Goal: Obtain resource: Obtain resource

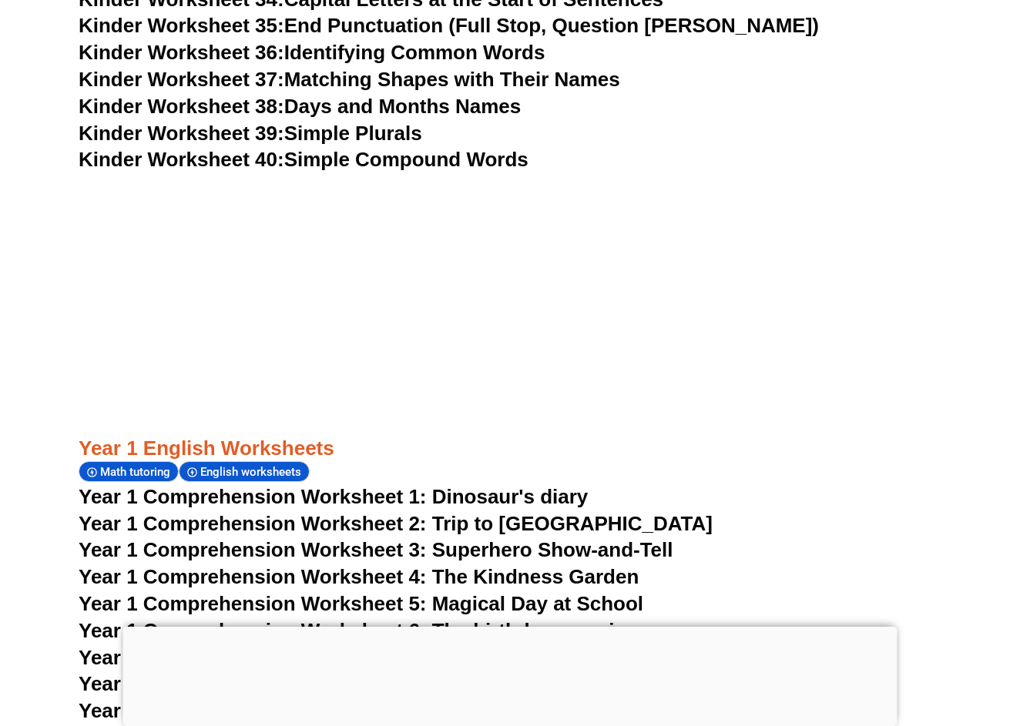
scroll to position [1526, 0]
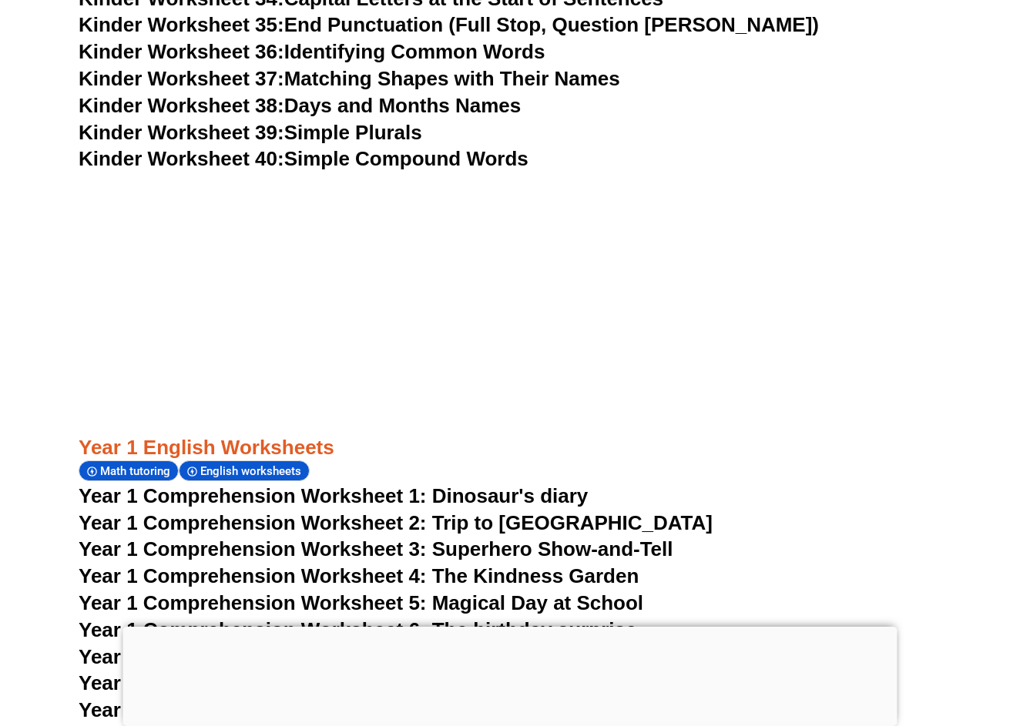
click at [181, 484] on span "Year 1 Comprehension Worksheet 1: Dinosaur's diary" at bounding box center [333, 495] width 509 height 23
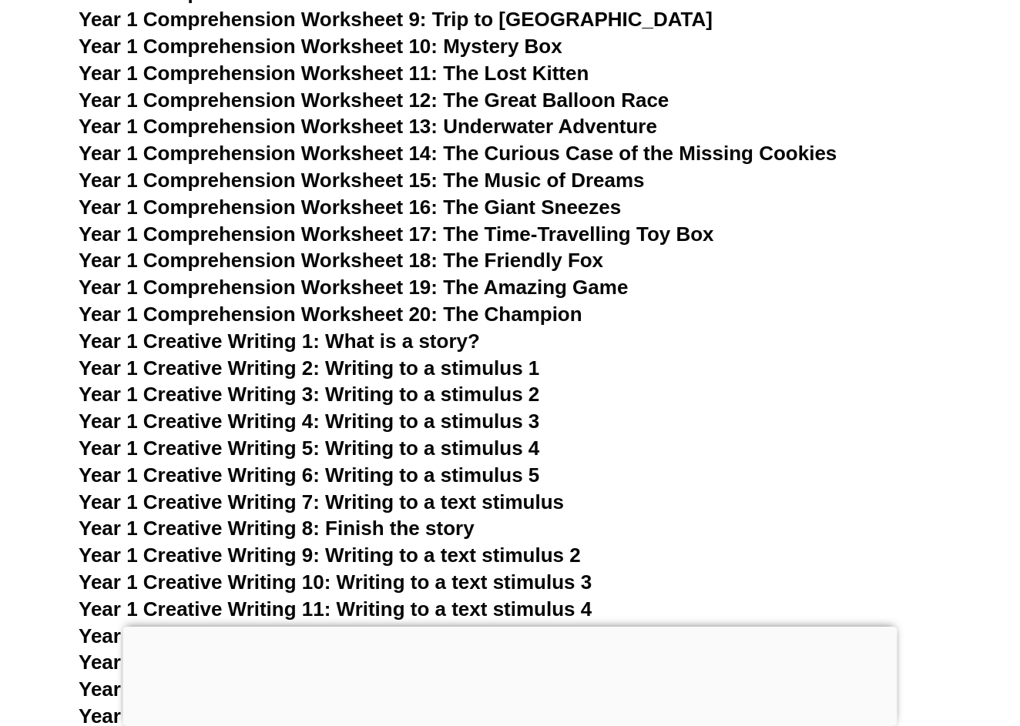
scroll to position [2218, 0]
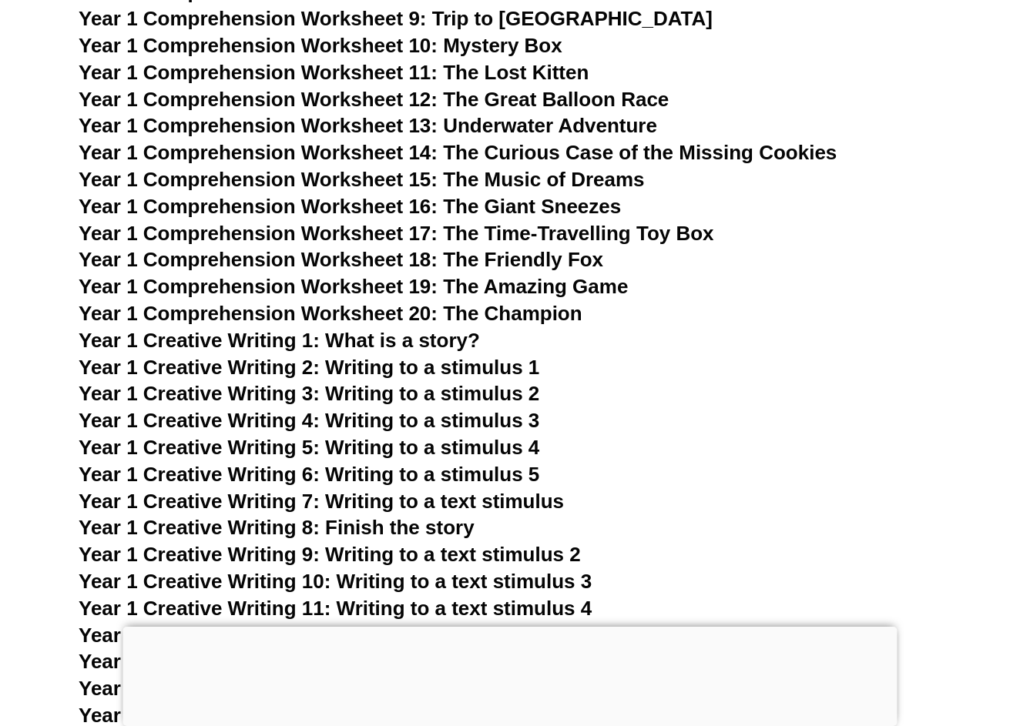
click at [481, 356] on span "Year 1 Creative Writing 2: Writing to a stimulus 1" at bounding box center [309, 367] width 460 height 23
click at [522, 382] on span "Year 1 Creative Writing 3: Writing to a stimulus 2" at bounding box center [309, 393] width 460 height 23
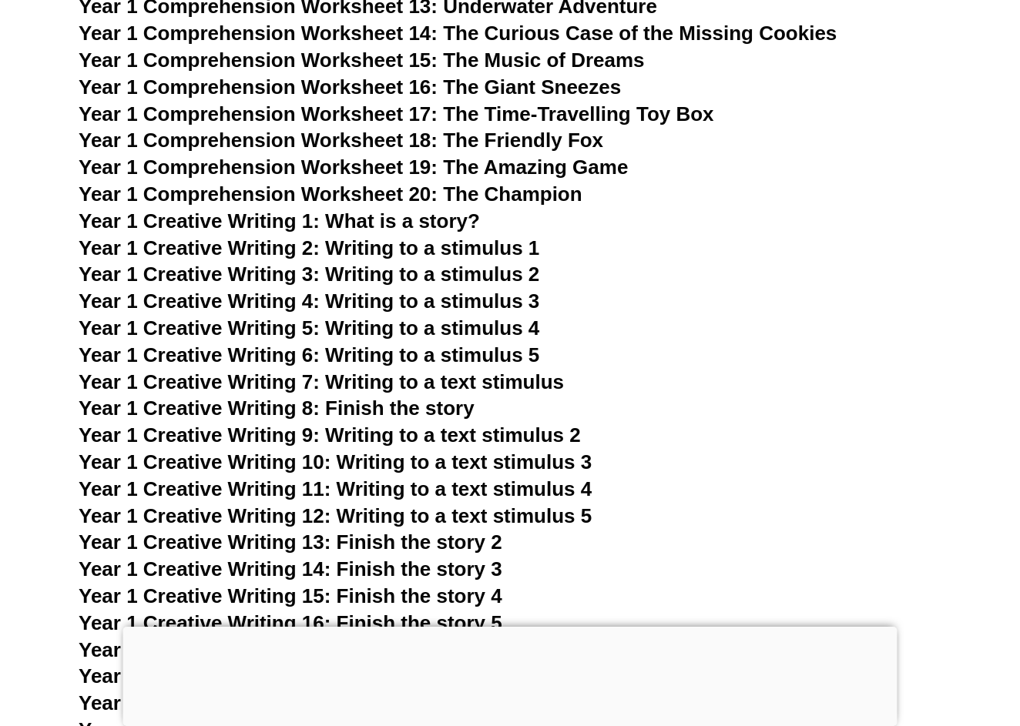
scroll to position [2339, 0]
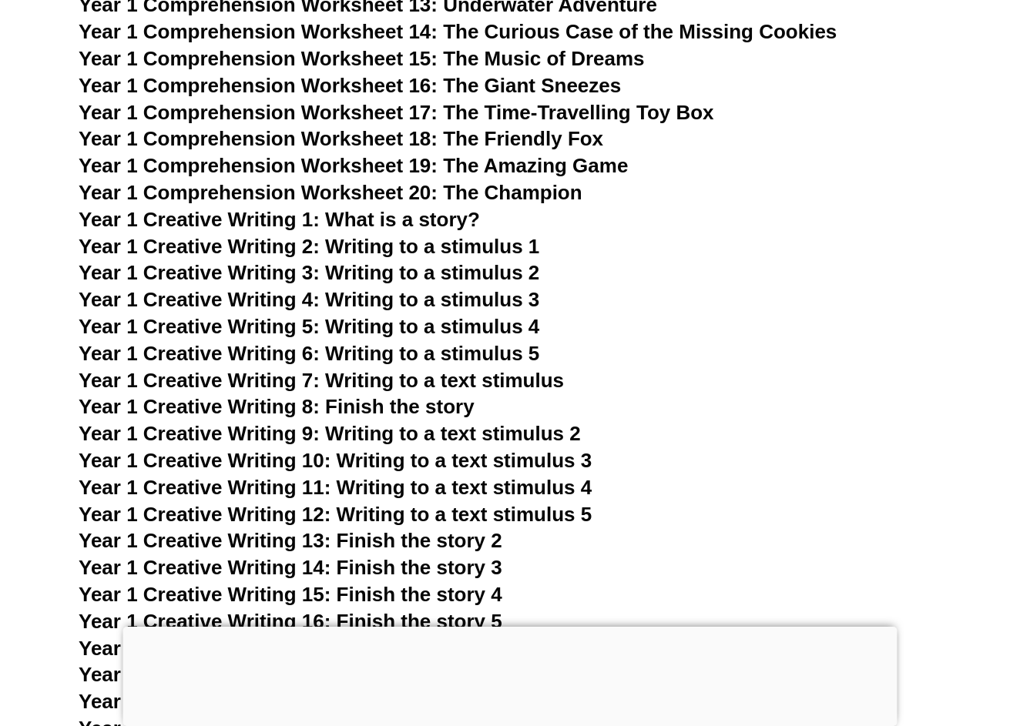
click at [404, 529] on span "Year 1 Creative Writing 13: Finish the story 2" at bounding box center [291, 540] width 424 height 23
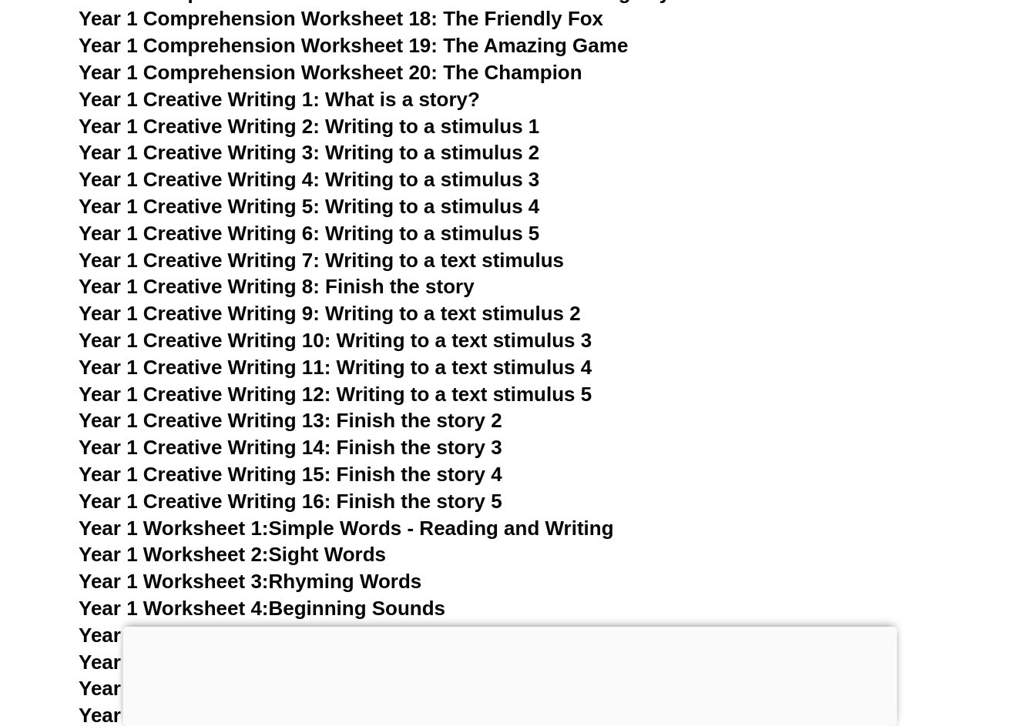
scroll to position [2467, 0]
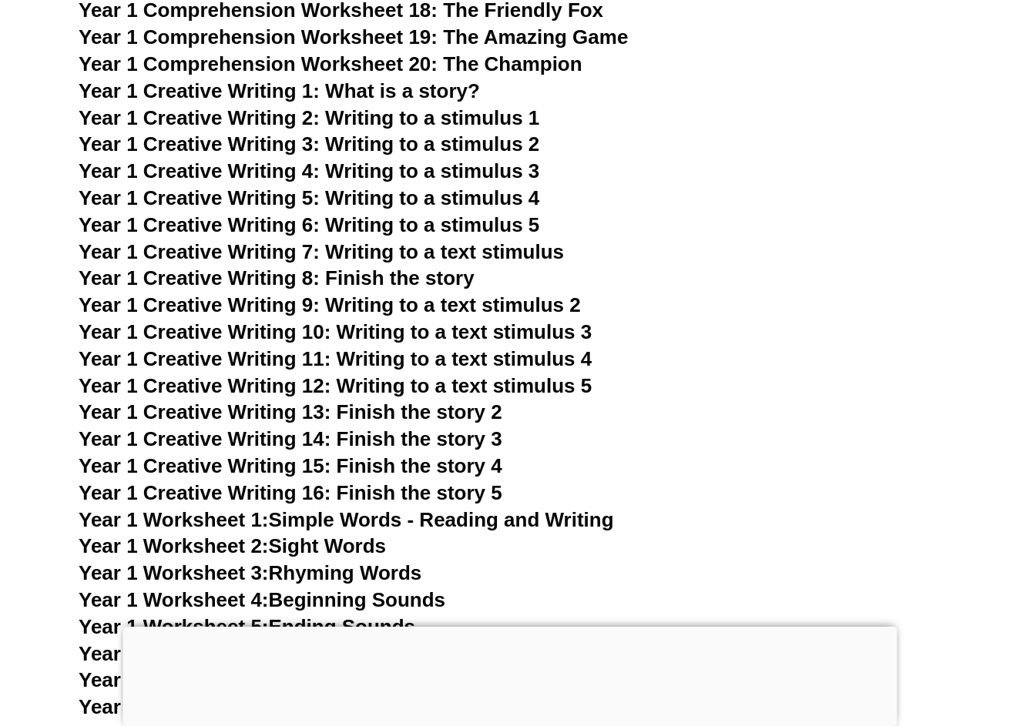
click at [405, 508] on link "Year 1 Worksheet 1: Simple Words - Reading and Writing" at bounding box center [346, 519] width 535 height 23
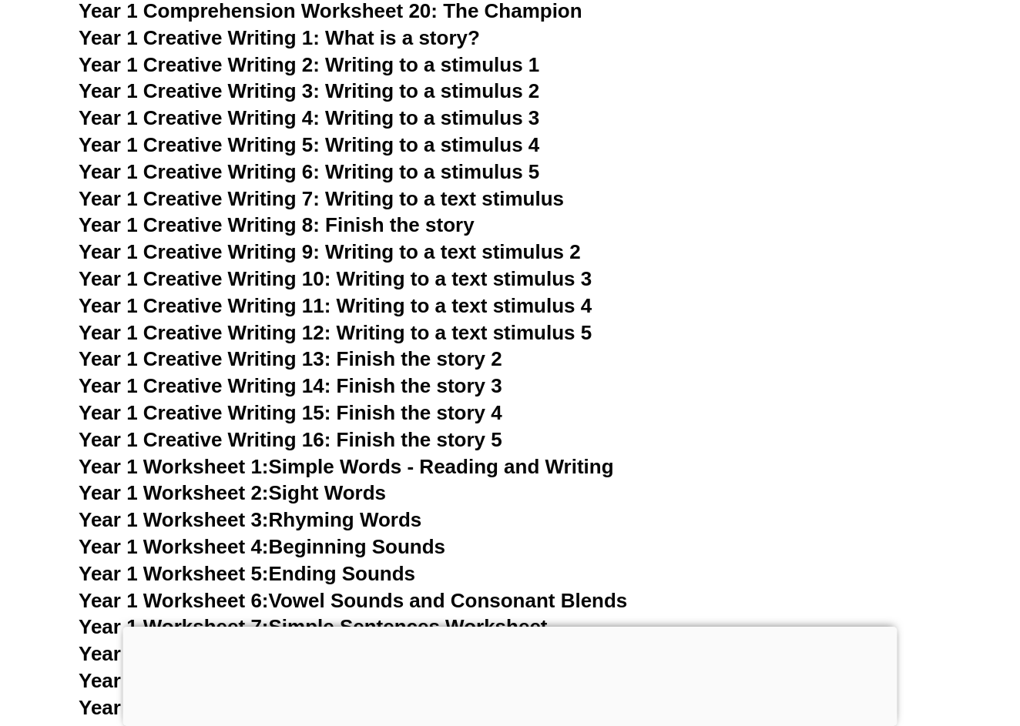
scroll to position [2523, 0]
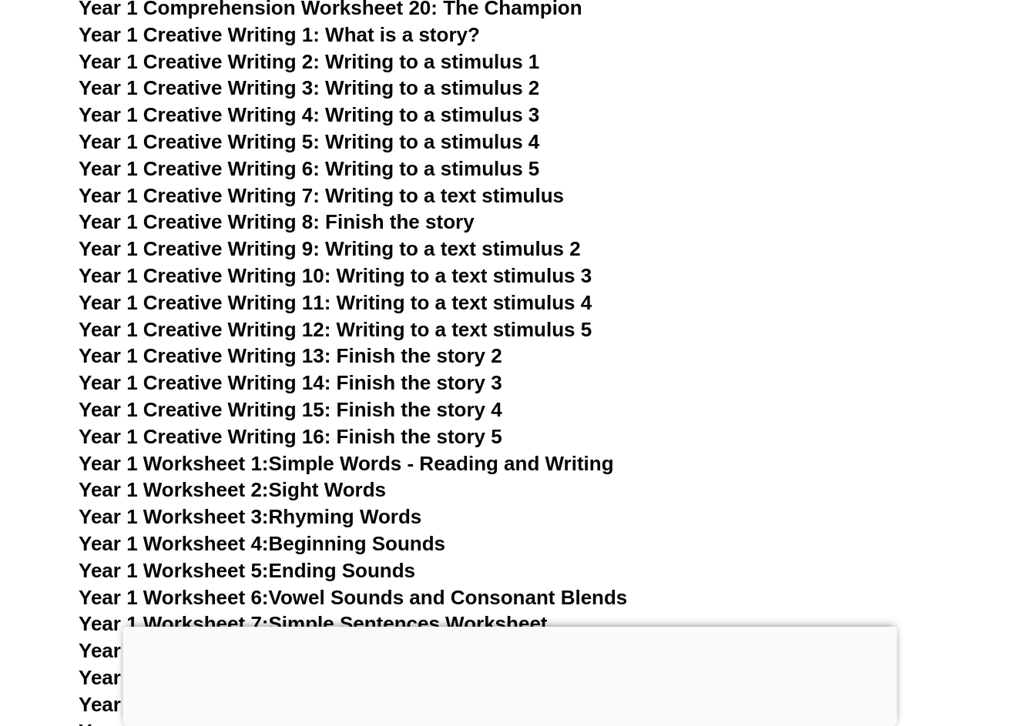
click at [370, 478] on link "Year 1 Worksheet 2: Sight Words" at bounding box center [232, 489] width 307 height 23
click at [385, 505] on link "Year 1 Worksheet 3: Rhyming Words" at bounding box center [250, 516] width 343 height 23
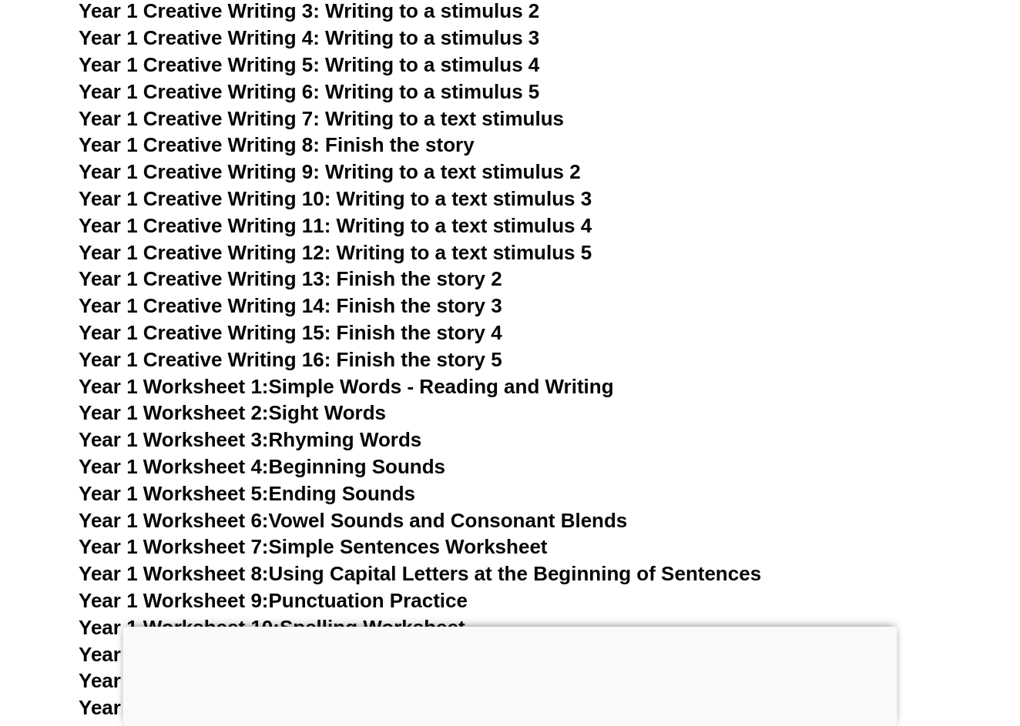
scroll to position [2645, 0]
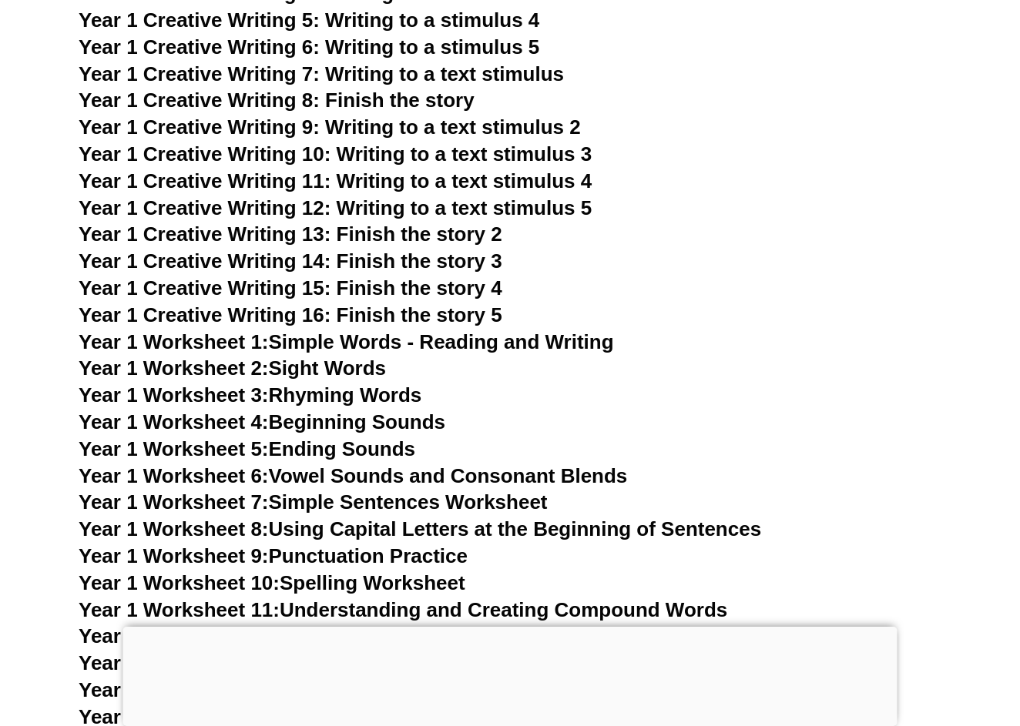
click at [602, 464] on link "Year 1 Worksheet 6: Vowel Sounds and Consonant Blends" at bounding box center [353, 475] width 548 height 23
click at [367, 383] on link "Year 1 Worksheet 3: Rhyming Words" at bounding box center [250, 394] width 343 height 23
click at [382, 437] on link "Year 1 Worksheet 5: Ending Sounds" at bounding box center [247, 448] width 337 height 23
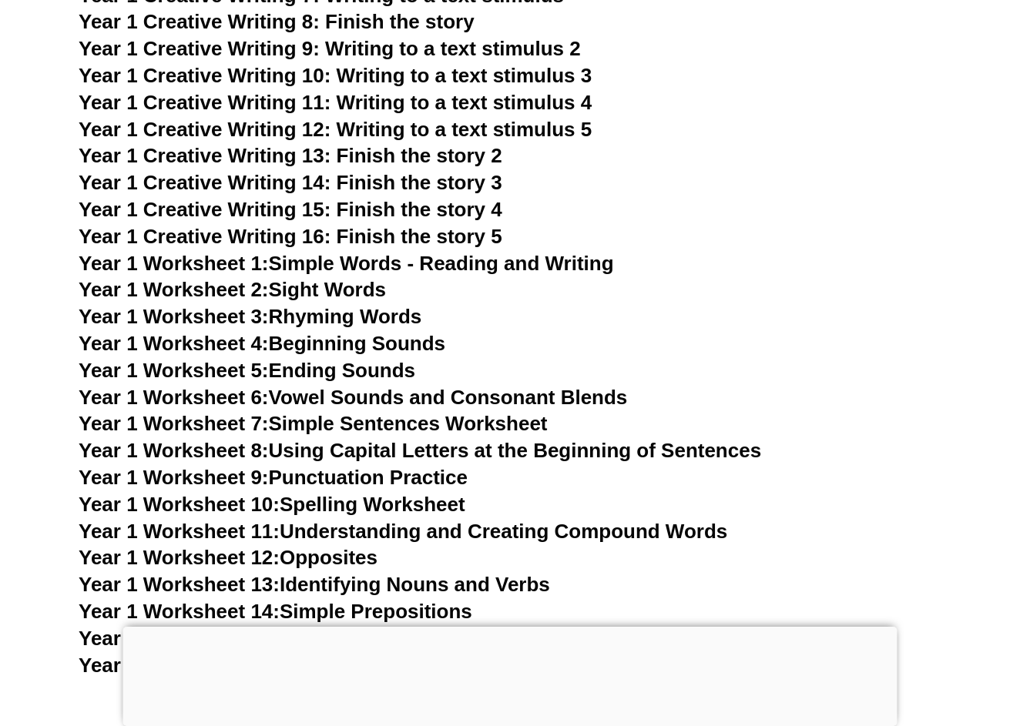
scroll to position [2734, 0]
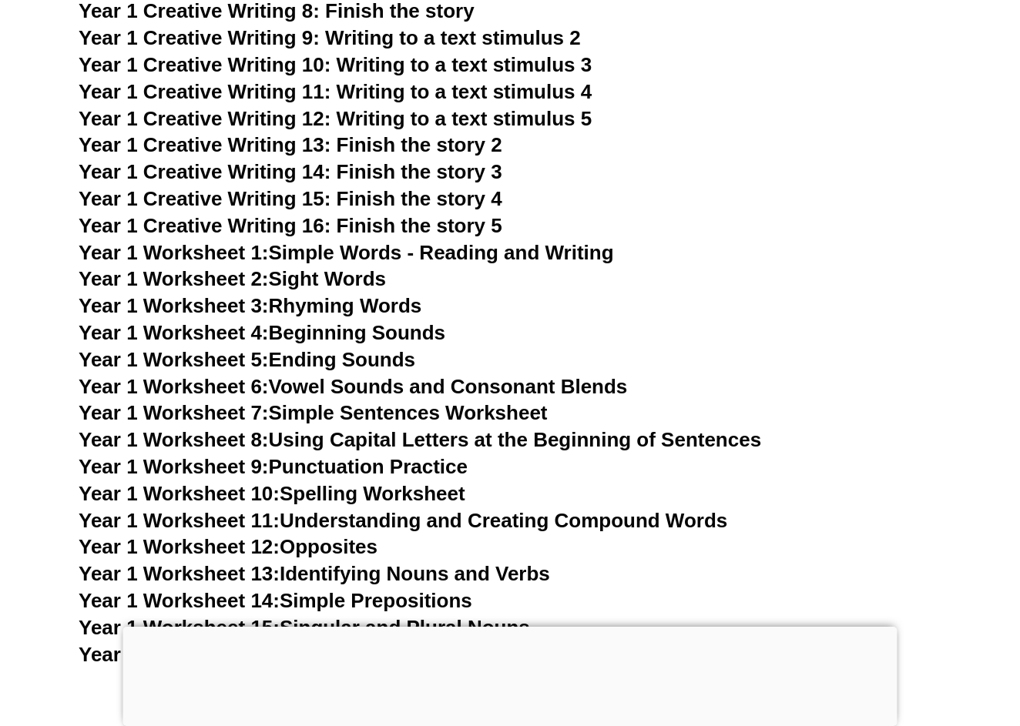
click at [367, 482] on link "Year 1 Worksheet 10: Spelling Worksheet" at bounding box center [272, 493] width 387 height 23
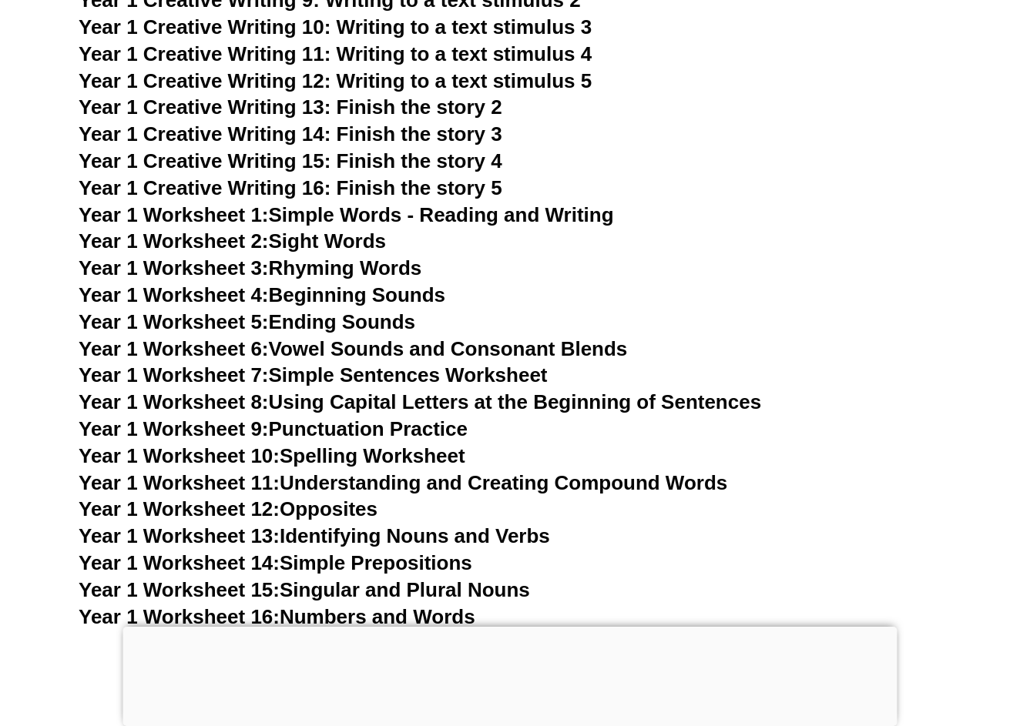
scroll to position [2776, 0]
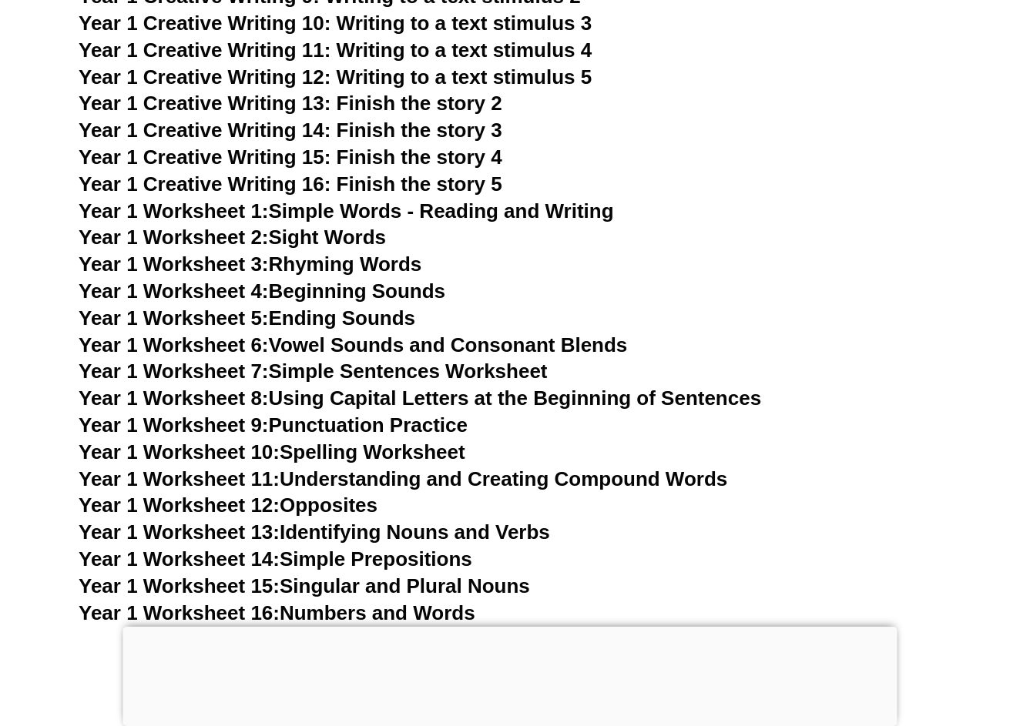
click at [349, 494] on link "Year 1 Worksheet 12: Opposites" at bounding box center [228, 505] width 299 height 23
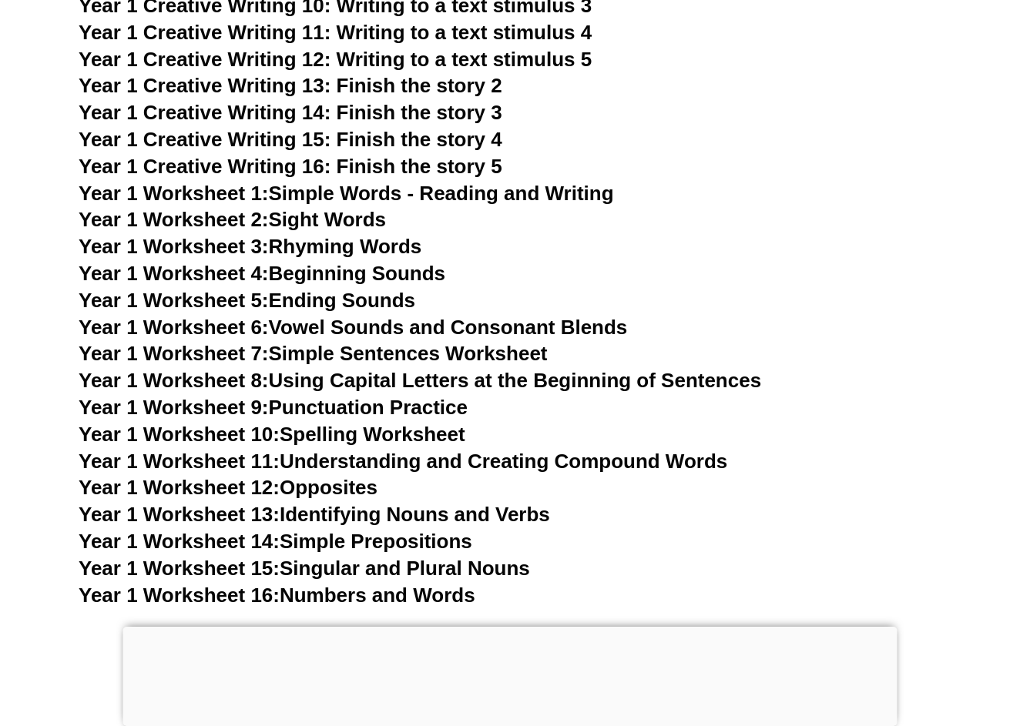
click at [393, 530] on link "Year 1 Worksheet 14: Simple Prepositions" at bounding box center [275, 541] width 393 height 23
